Goal: Task Accomplishment & Management: Complete application form

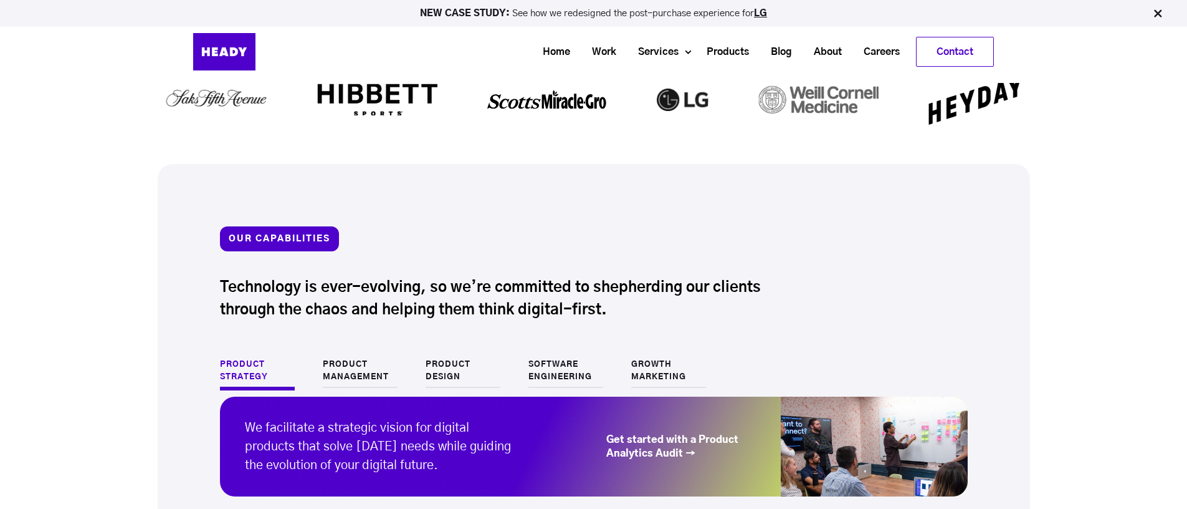
scroll to position [1000, 0]
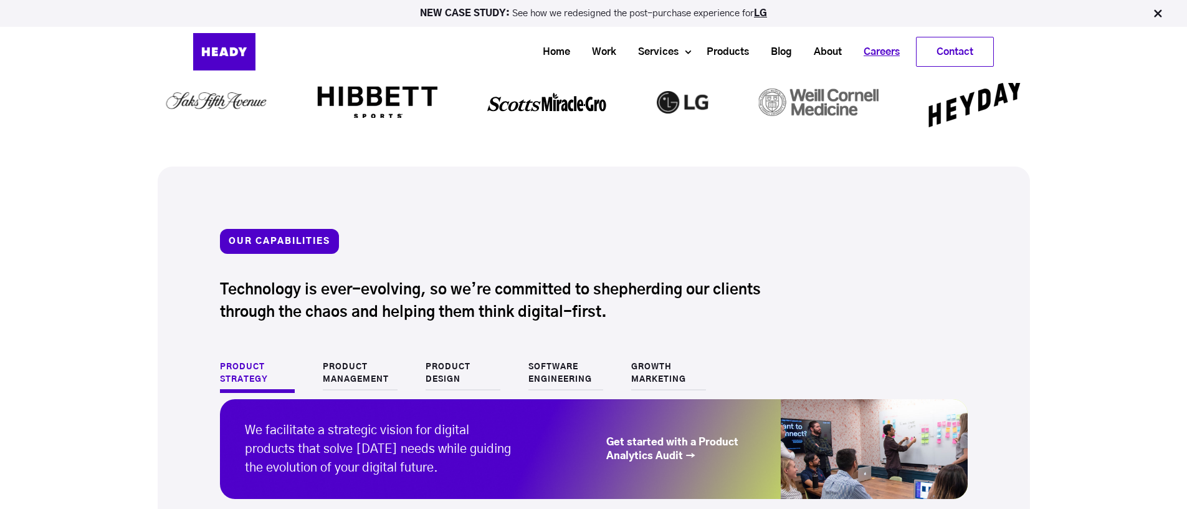
click at [866, 52] on link "Careers" at bounding box center [877, 52] width 58 height 23
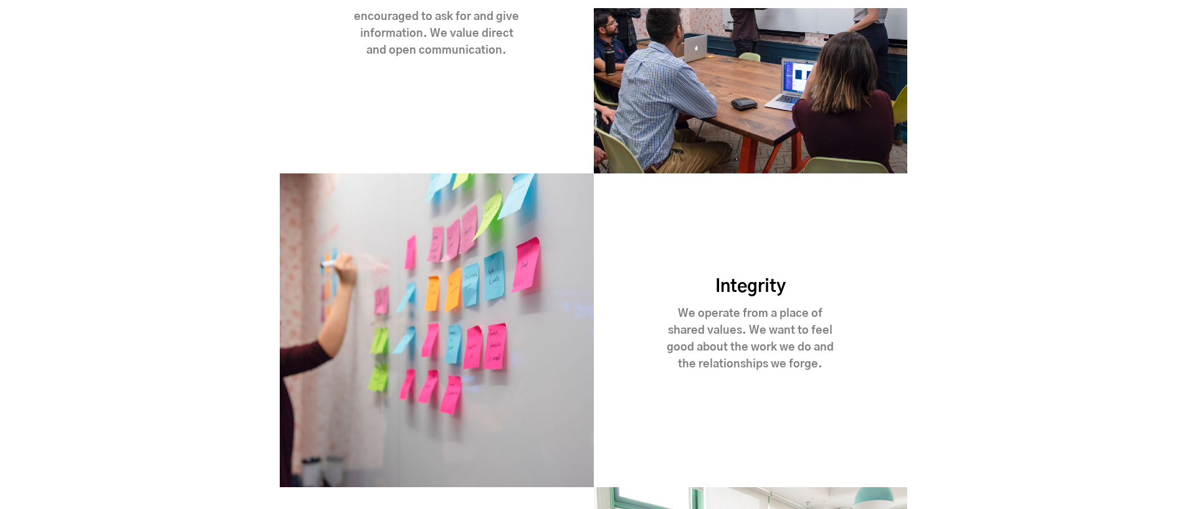
scroll to position [1284, 0]
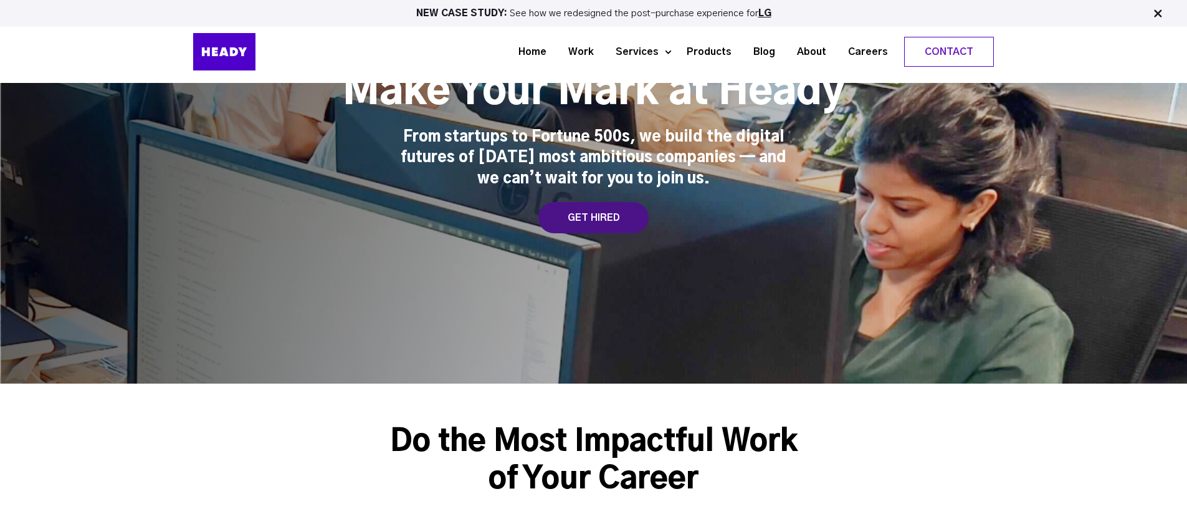
click at [590, 227] on div "GET HIRED" at bounding box center [594, 217] width 110 height 31
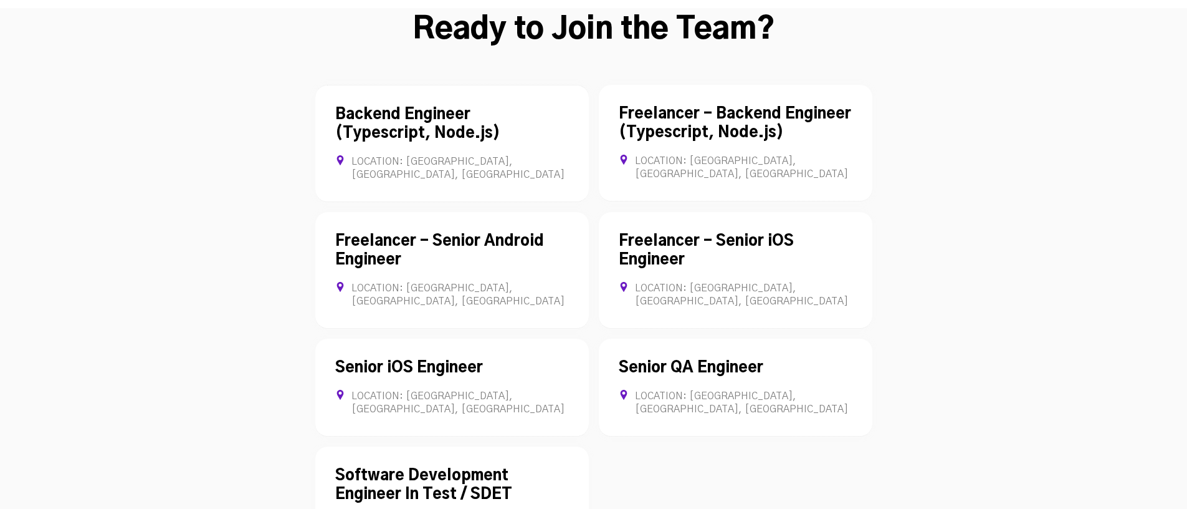
scroll to position [3517, 0]
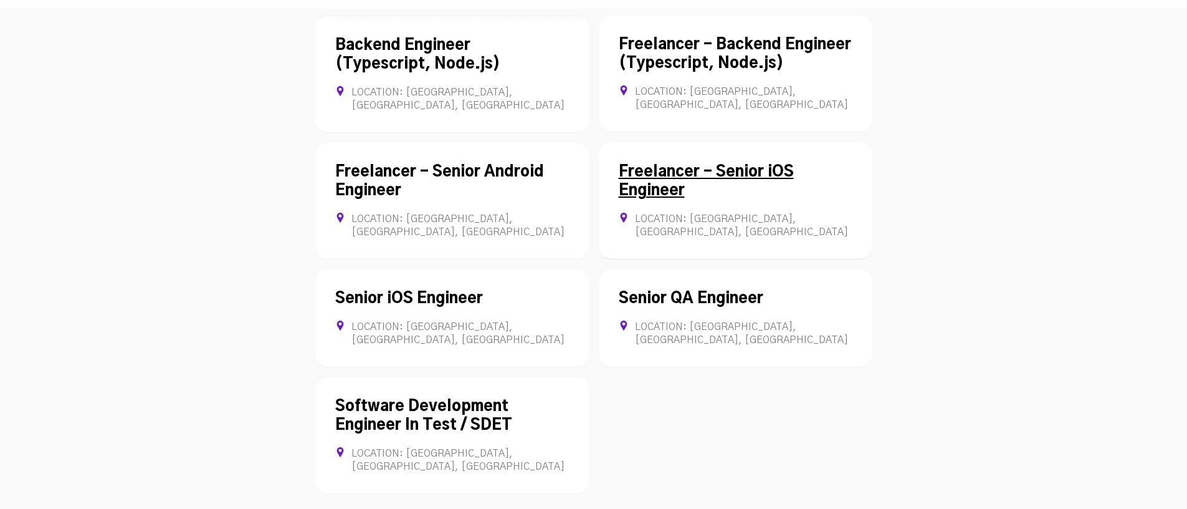
click at [676, 161] on div "Freelancer - Senior iOS Engineer Location: [GEOGRAPHIC_DATA], [GEOGRAPHIC_DATA]…" at bounding box center [736, 201] width 274 height 117
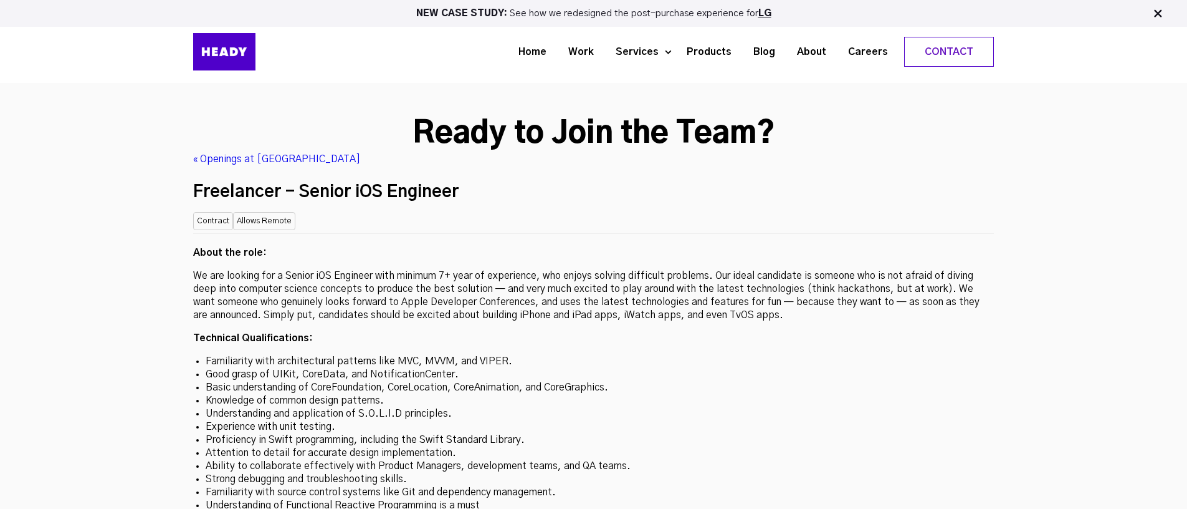
scroll to position [3343, 0]
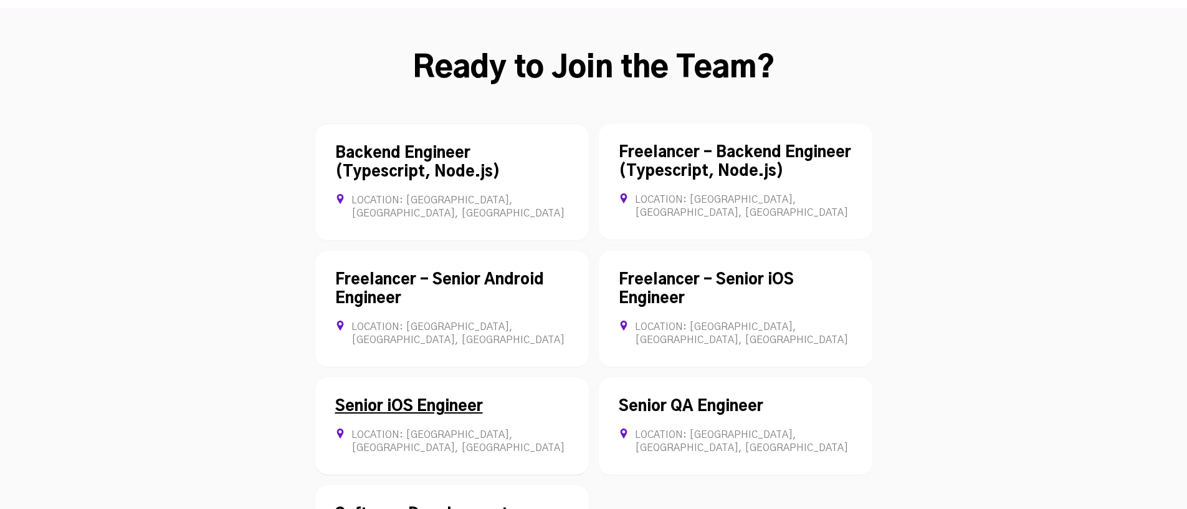
click at [398, 428] on div "Location: [GEOGRAPHIC_DATA], [GEOGRAPHIC_DATA], [GEOGRAPHIC_DATA] Full-time" at bounding box center [452, 441] width 234 height 26
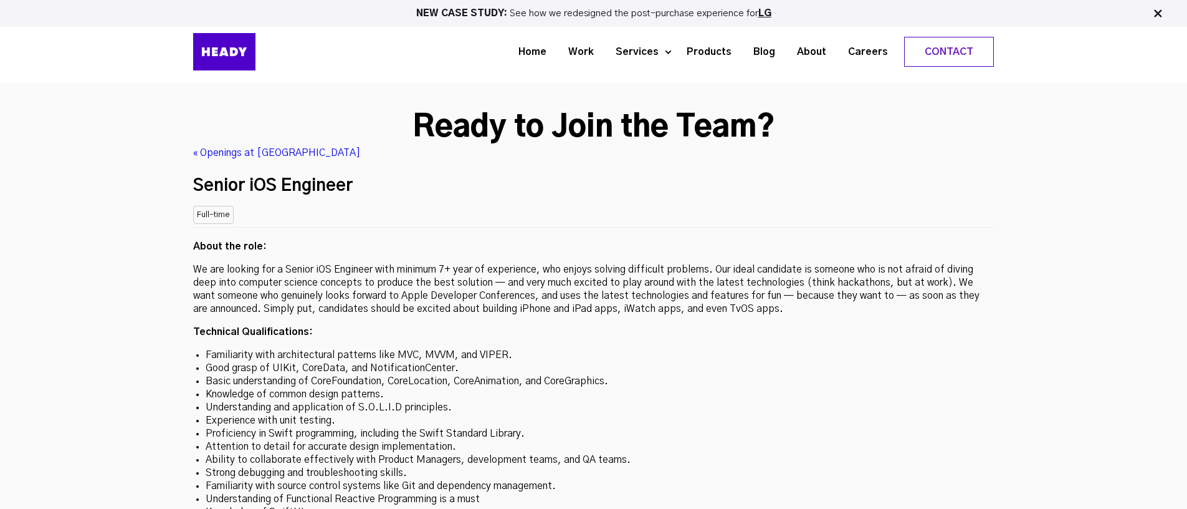
scroll to position [3329, 0]
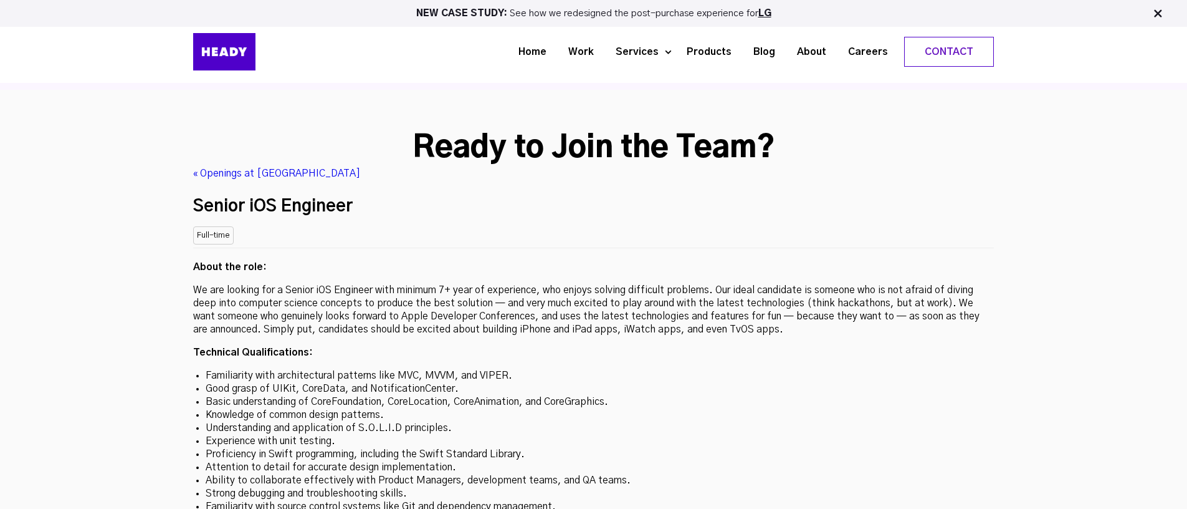
scroll to position [3409, 0]
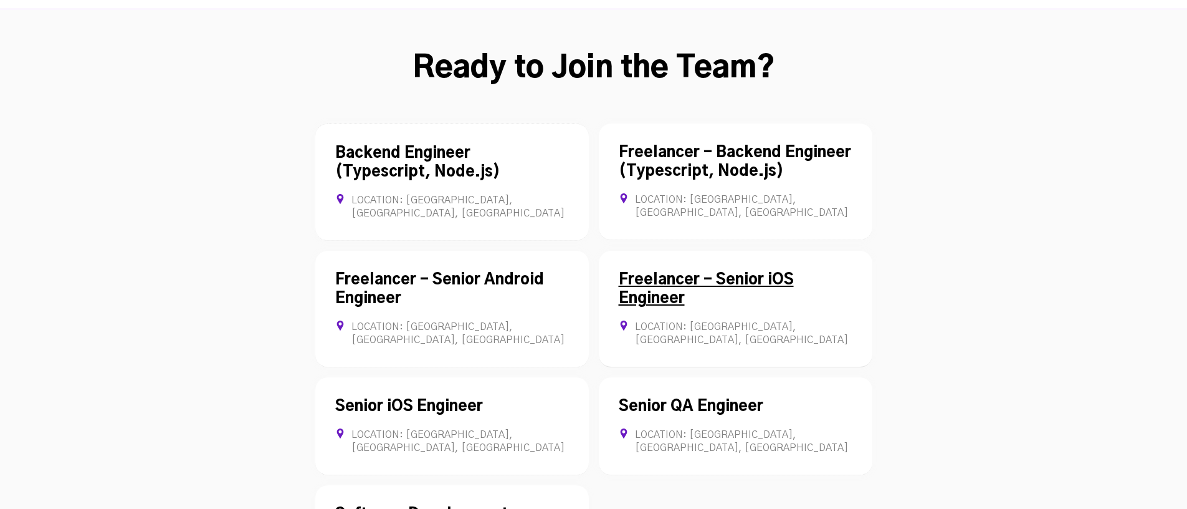
click at [658, 251] on div "Freelancer - Senior iOS Engineer Location: [GEOGRAPHIC_DATA], [GEOGRAPHIC_DATA]…" at bounding box center [736, 309] width 274 height 117
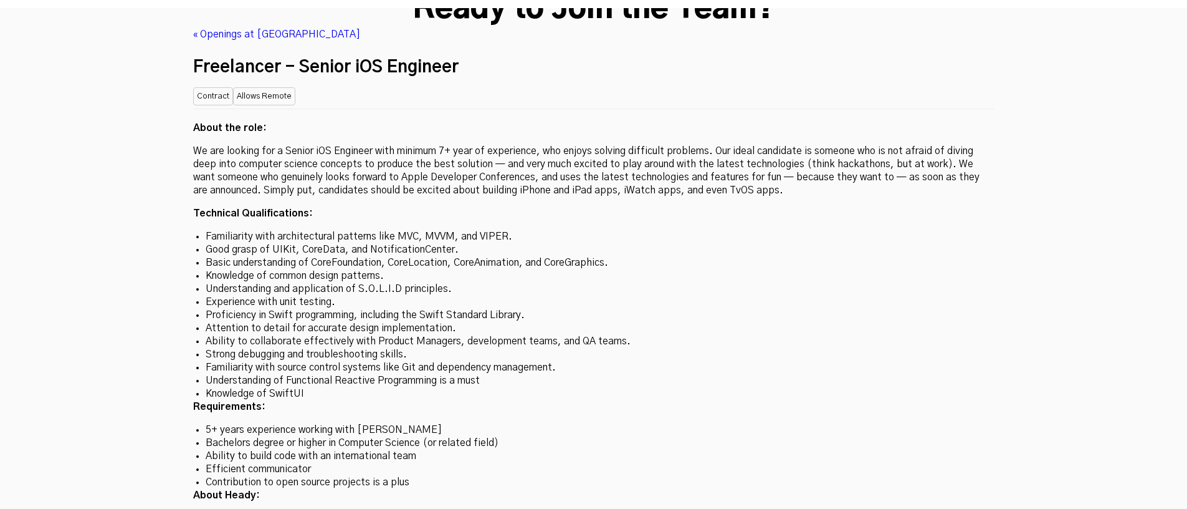
scroll to position [3469, 0]
click at [264, 386] on li "Knowledge of SwiftUI" at bounding box center [594, 392] width 776 height 13
drag, startPoint x: 254, startPoint y: 315, endPoint x: 504, endPoint y: 313, distance: 250.0
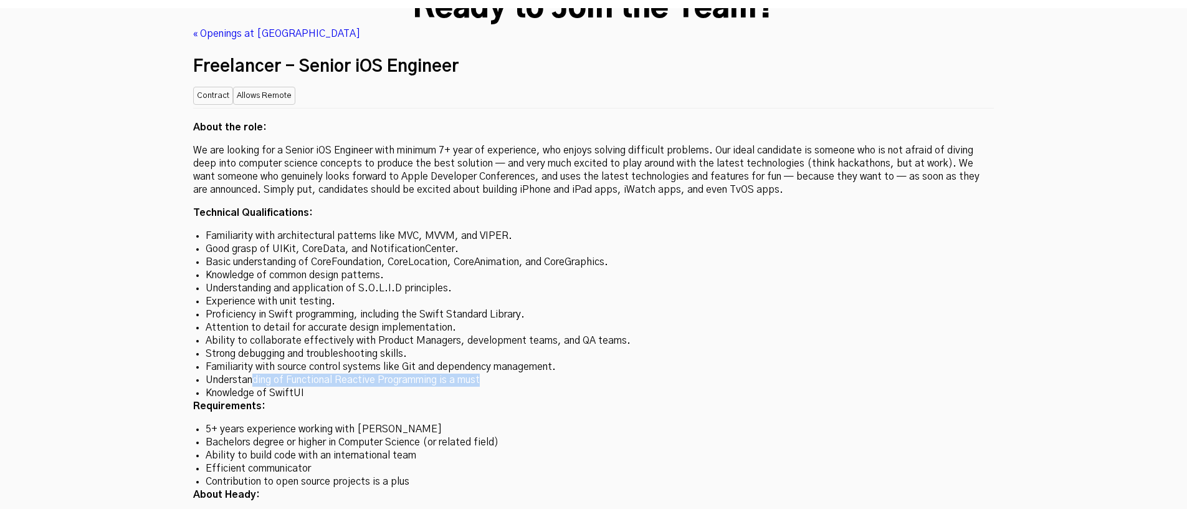
click at [504, 373] on li "Understanding of Functional Reactive Programming is a must" at bounding box center [594, 379] width 776 height 13
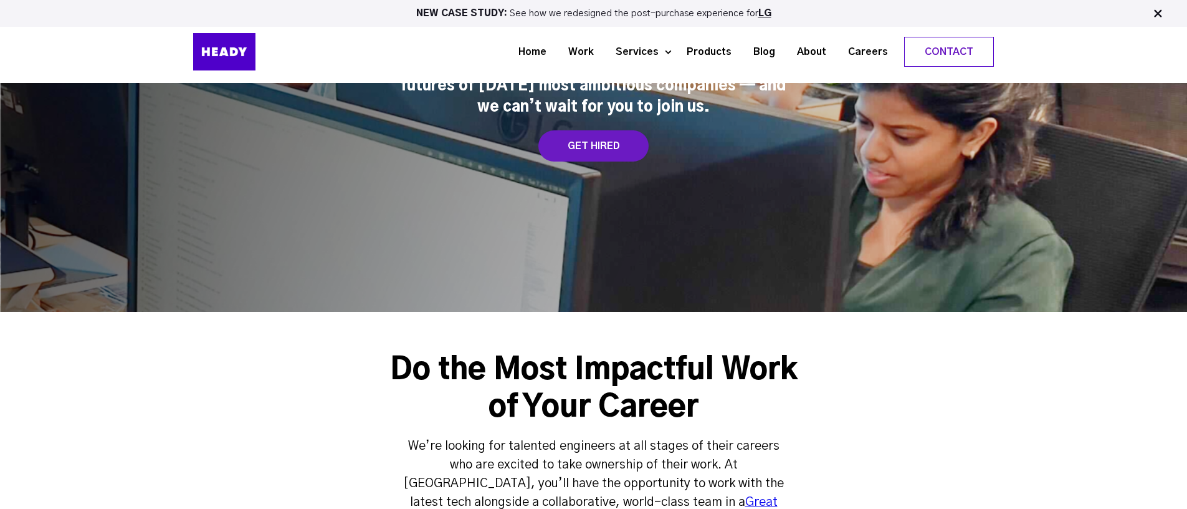
scroll to position [0, 0]
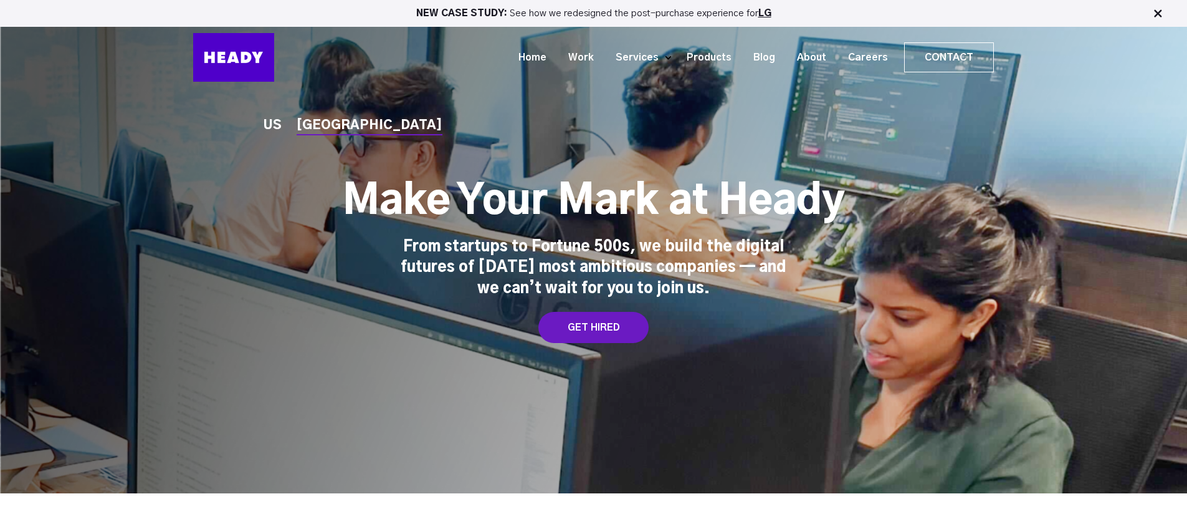
click at [269, 129] on div "US" at bounding box center [273, 125] width 18 height 13
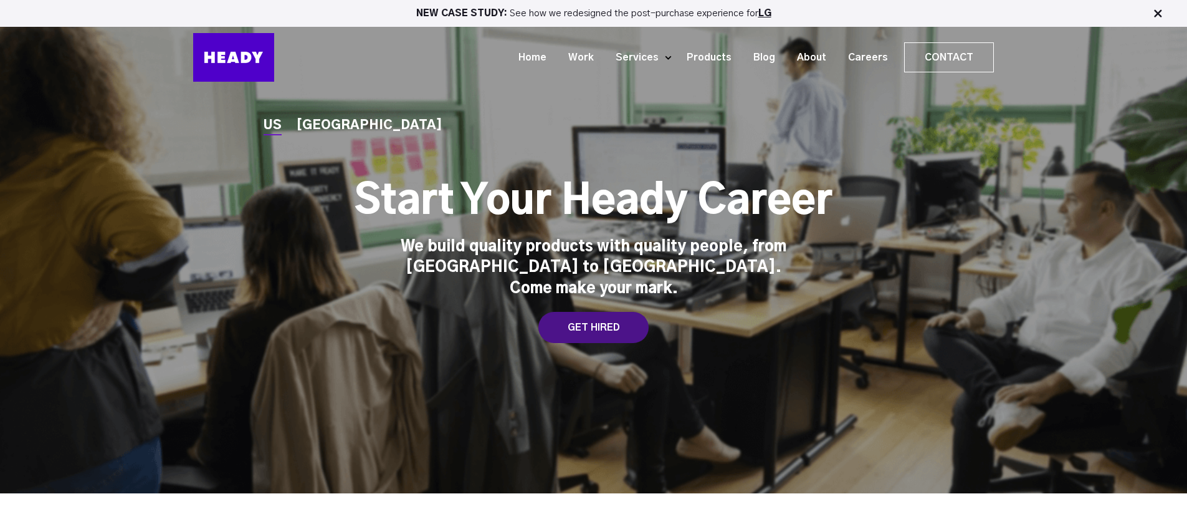
click at [593, 326] on div "GET HIRED" at bounding box center [594, 327] width 110 height 31
